Goal: Obtain resource: Obtain resource

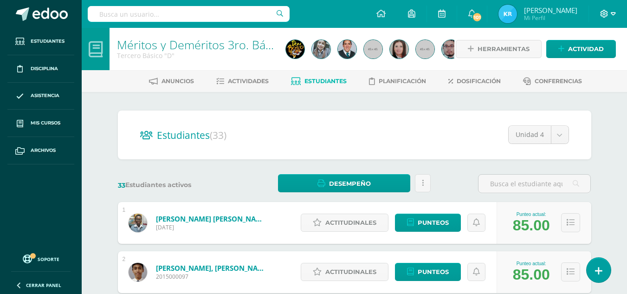
click at [608, 15] on icon at bounding box center [605, 14] width 8 height 8
click at [578, 59] on span "Cerrar sesión" at bounding box center [585, 63] width 42 height 9
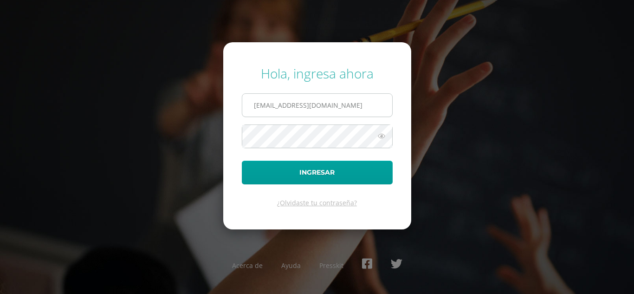
click at [336, 104] on input "k_rivas@donbosco.edu.gt" at bounding box center [317, 105] width 150 height 23
type input "[EMAIL_ADDRESS][DOMAIN_NAME]"
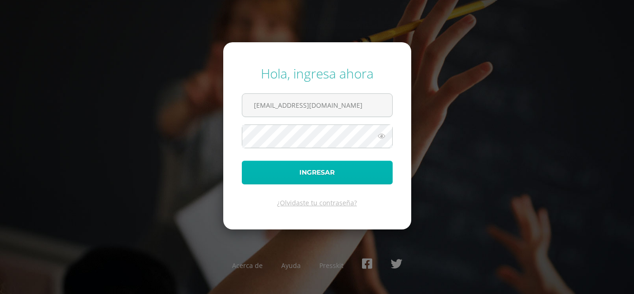
click at [321, 175] on button "Ingresar" at bounding box center [317, 173] width 151 height 24
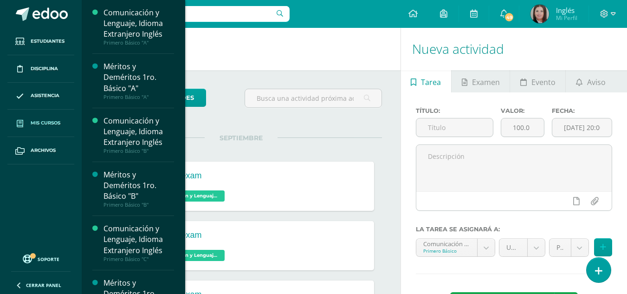
click at [39, 122] on span "Mis cursos" at bounding box center [46, 122] width 30 height 7
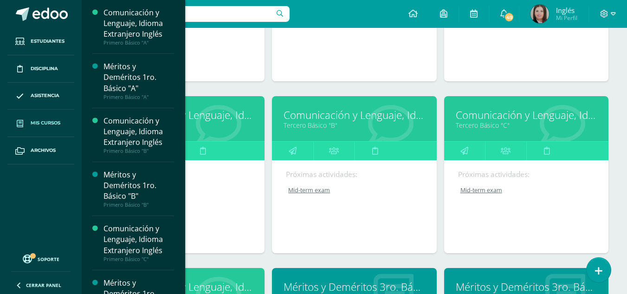
scroll to position [1200, 0]
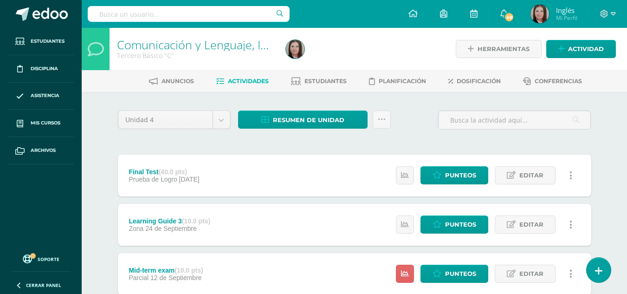
click at [302, 106] on div "Unidad 4 Unidad 1 Unidad 2 Unidad 3 Unidad 4 Resumen de unidad Descargar como H…" at bounding box center [354, 273] width 511 height 363
click at [305, 119] on span "Resumen de unidad" at bounding box center [308, 119] width 71 height 17
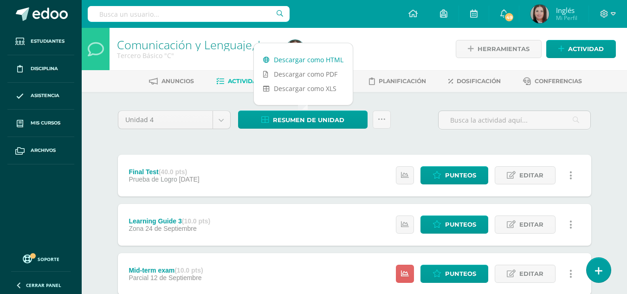
click at [313, 58] on link "Descargar como HTML" at bounding box center [303, 59] width 99 height 14
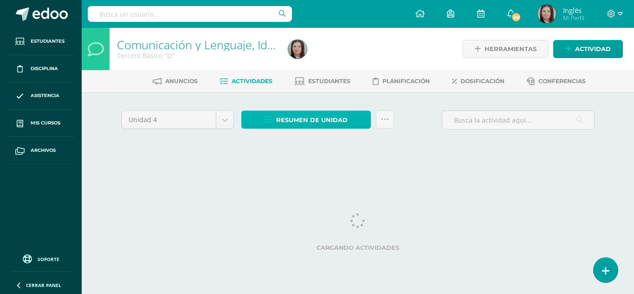
click at [317, 126] on span "Resumen de unidad" at bounding box center [311, 119] width 71 height 17
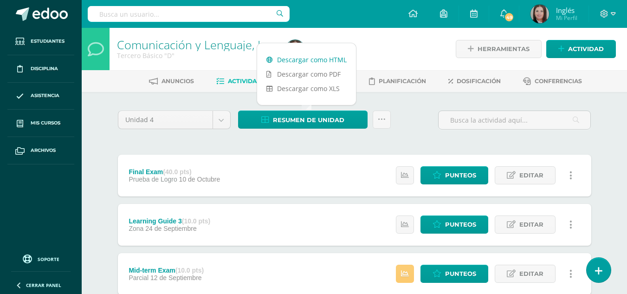
click at [331, 58] on link "Descargar como HTML" at bounding box center [306, 59] width 99 height 14
